Goal: Find specific page/section: Find specific page/section

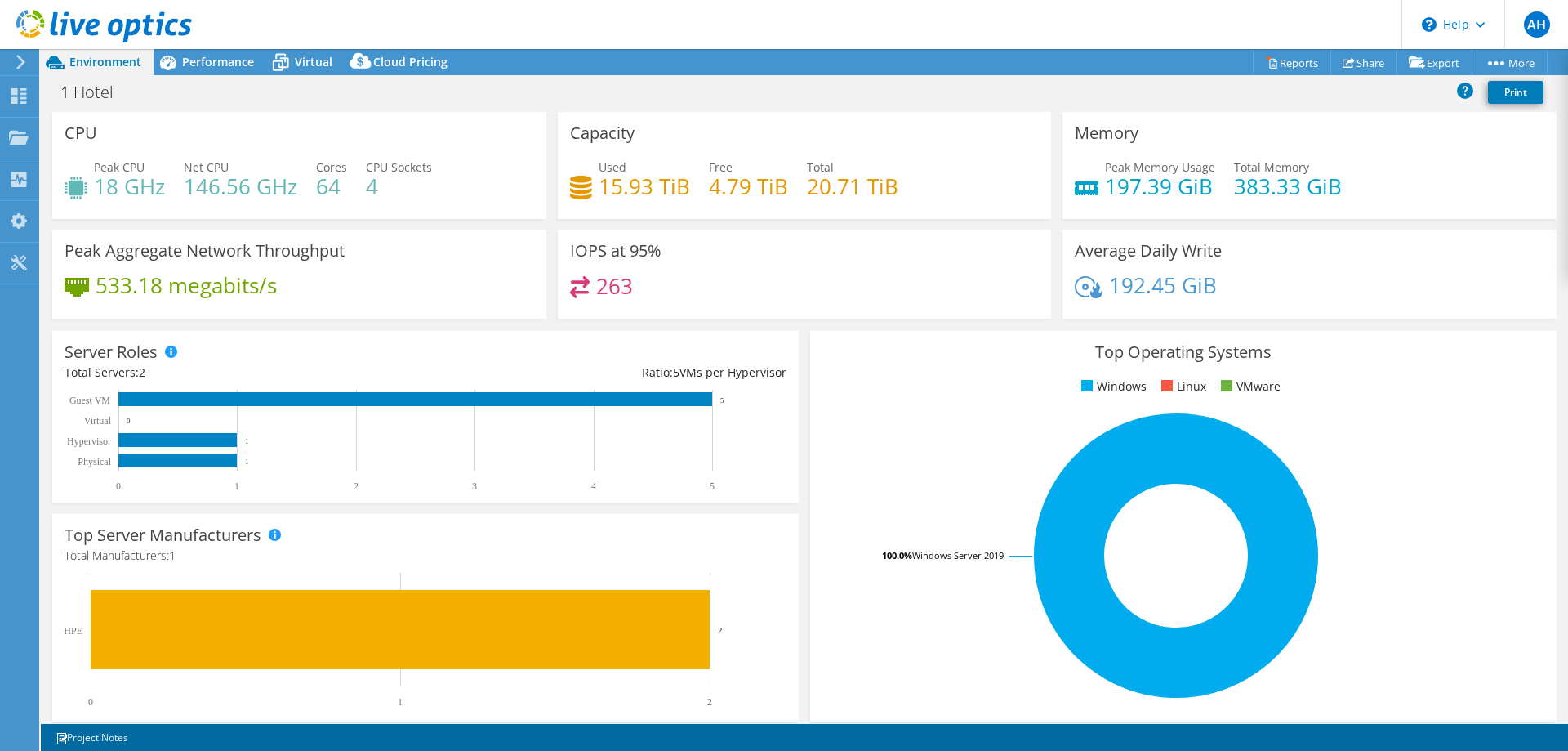
select select "USD"
drag, startPoint x: 195, startPoint y: 72, endPoint x: 229, endPoint y: 80, distance: 34.9
click at [196, 72] on div "Performance" at bounding box center [209, 63] width 113 height 27
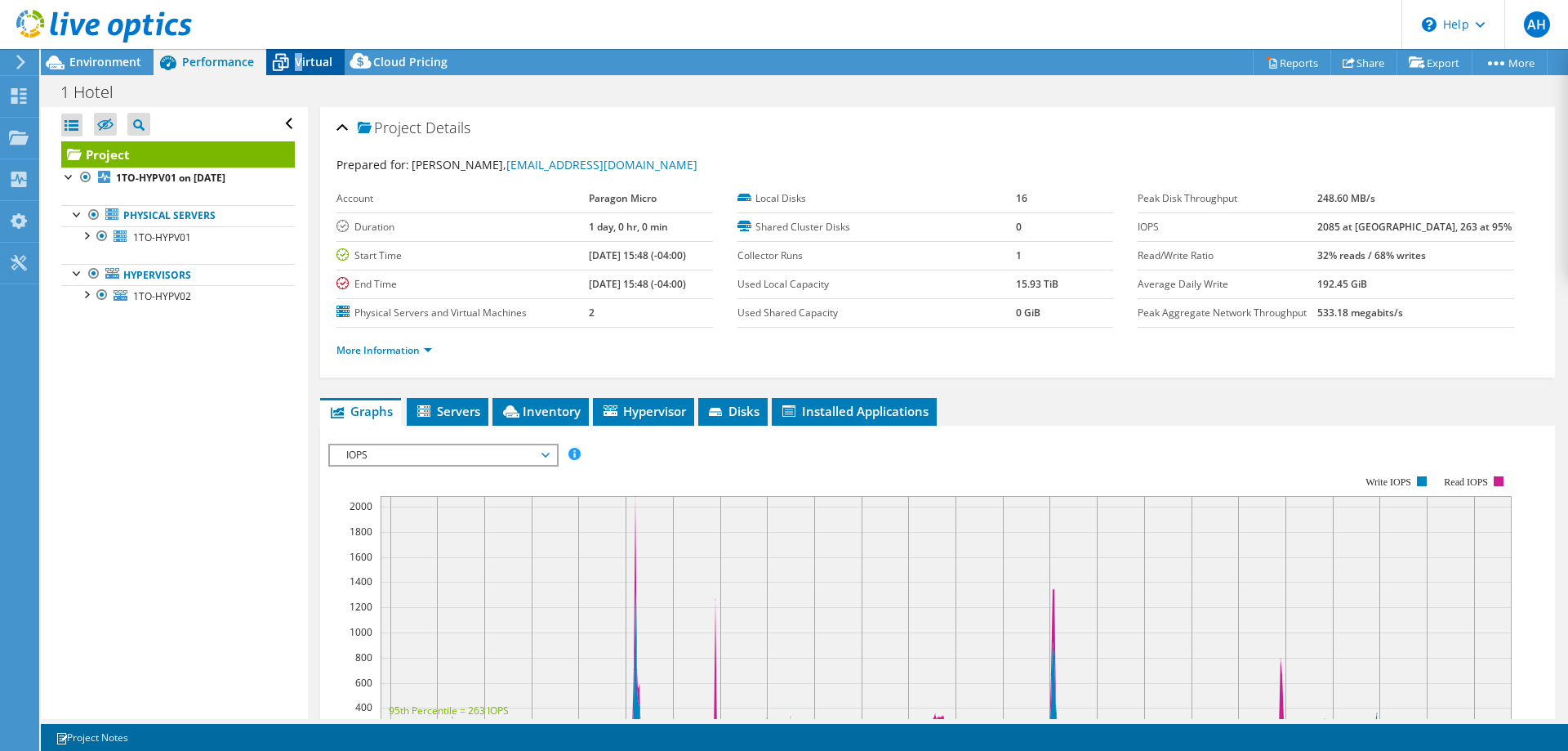
drag, startPoint x: 297, startPoint y: 74, endPoint x: 273, endPoint y: 70, distance: 24.3
click at [299, 74] on div "Virtual" at bounding box center [305, 63] width 79 height 27
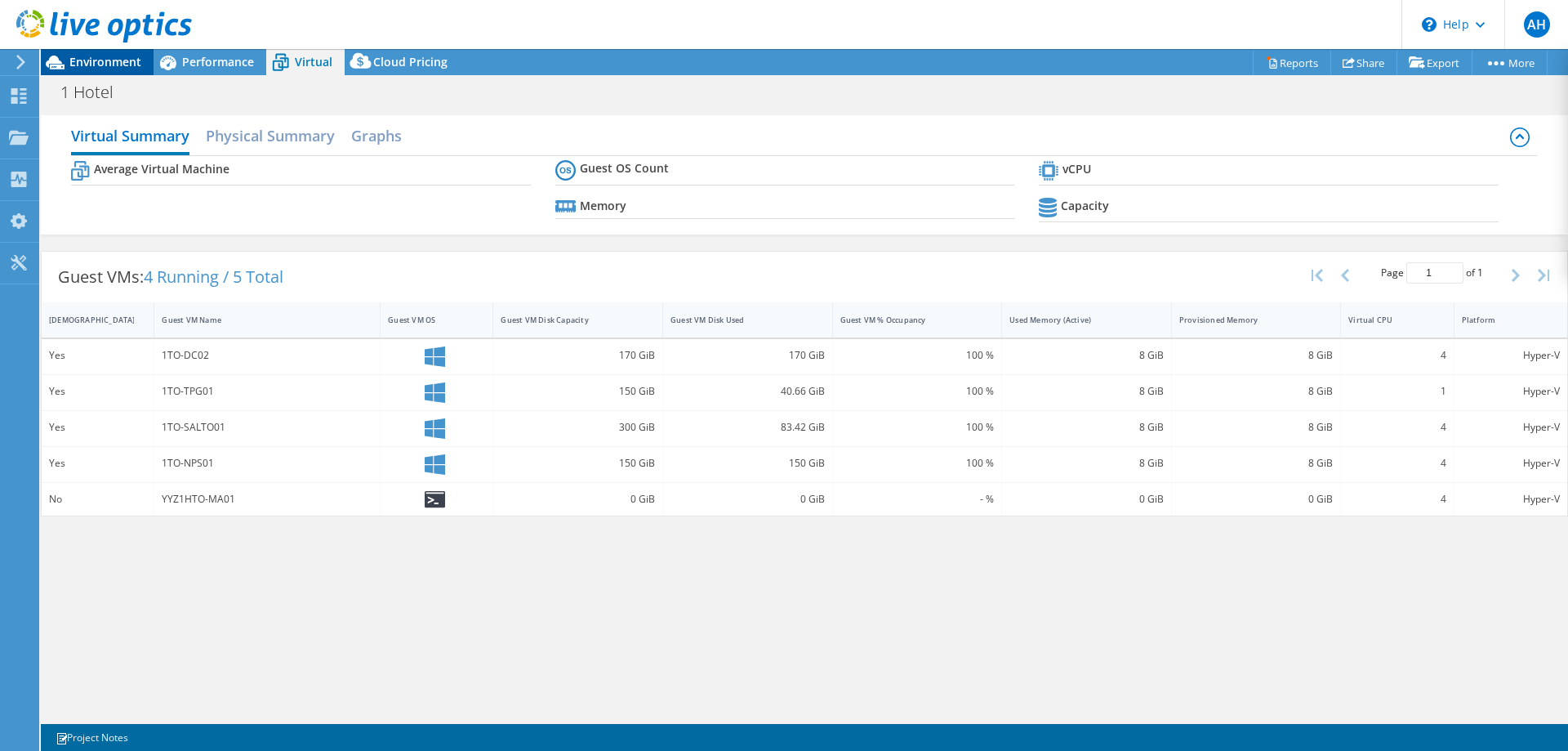
click at [134, 55] on span "Environment" at bounding box center [105, 62] width 72 height 15
